Goal: Transaction & Acquisition: Purchase product/service

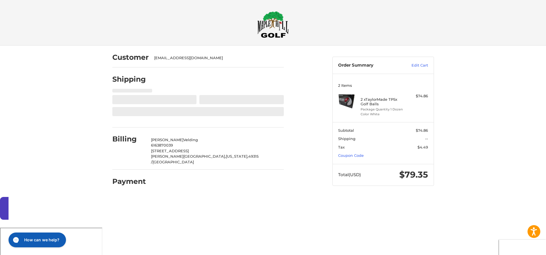
select select "**"
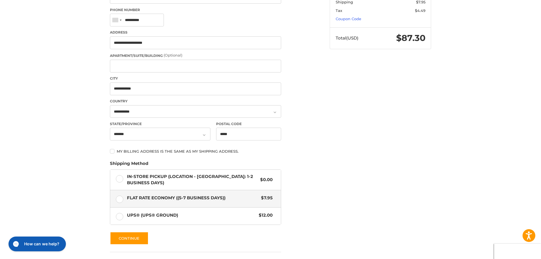
scroll to position [142, 0]
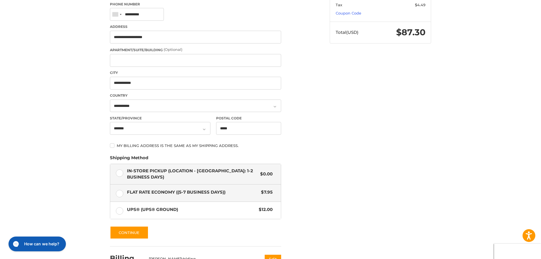
click at [120, 174] on label "In-Store Pickup (Location - Grandville: 1-2 BUSINESS DAYS) $0.00" at bounding box center [195, 174] width 171 height 20
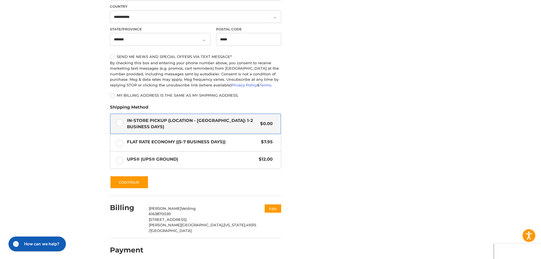
scroll to position [232, 0]
click at [135, 183] on button "Continue" at bounding box center [129, 181] width 39 height 13
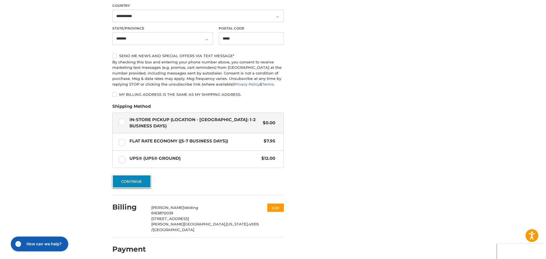
scroll to position [0, 0]
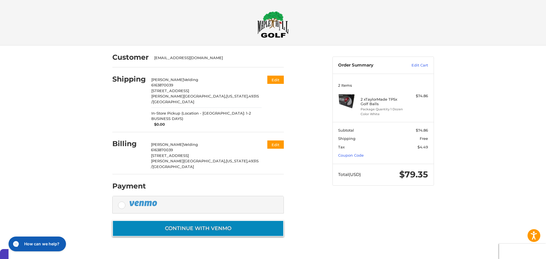
click at [179, 220] on button "Continue with Venmo" at bounding box center [197, 228] width 171 height 16
